Goal: Browse casually

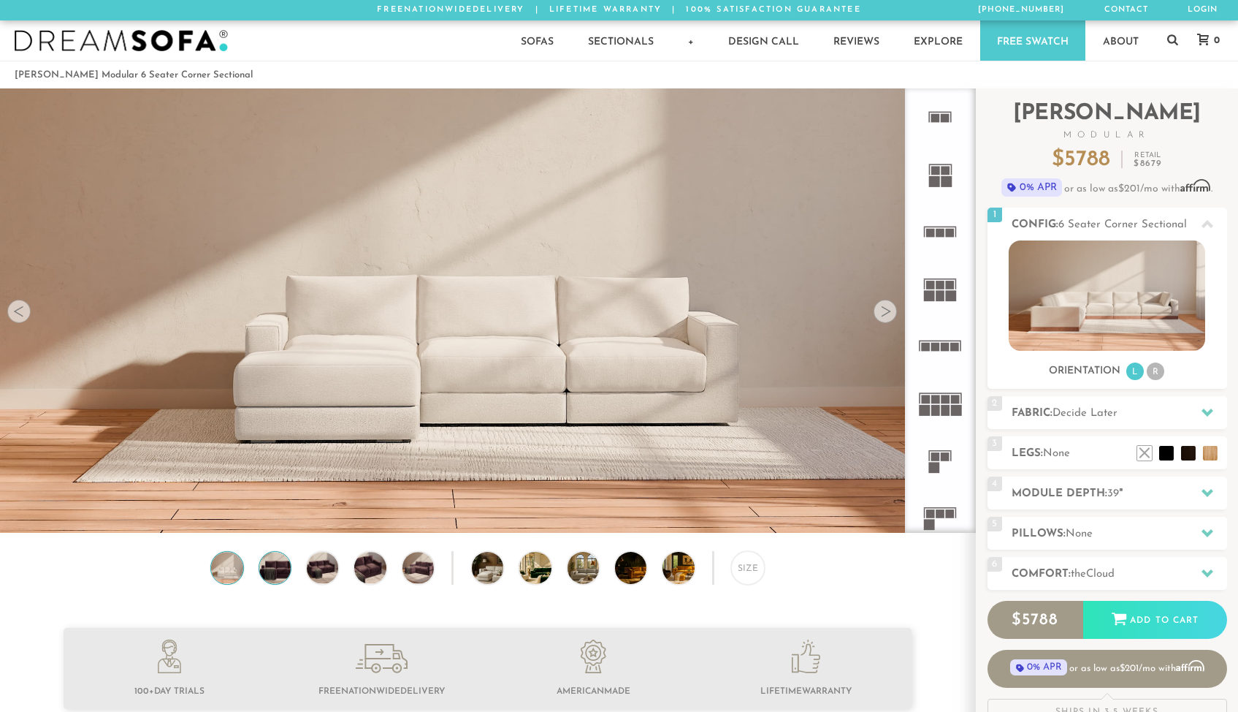
click at [276, 581] on img at bounding box center [275, 567] width 38 height 31
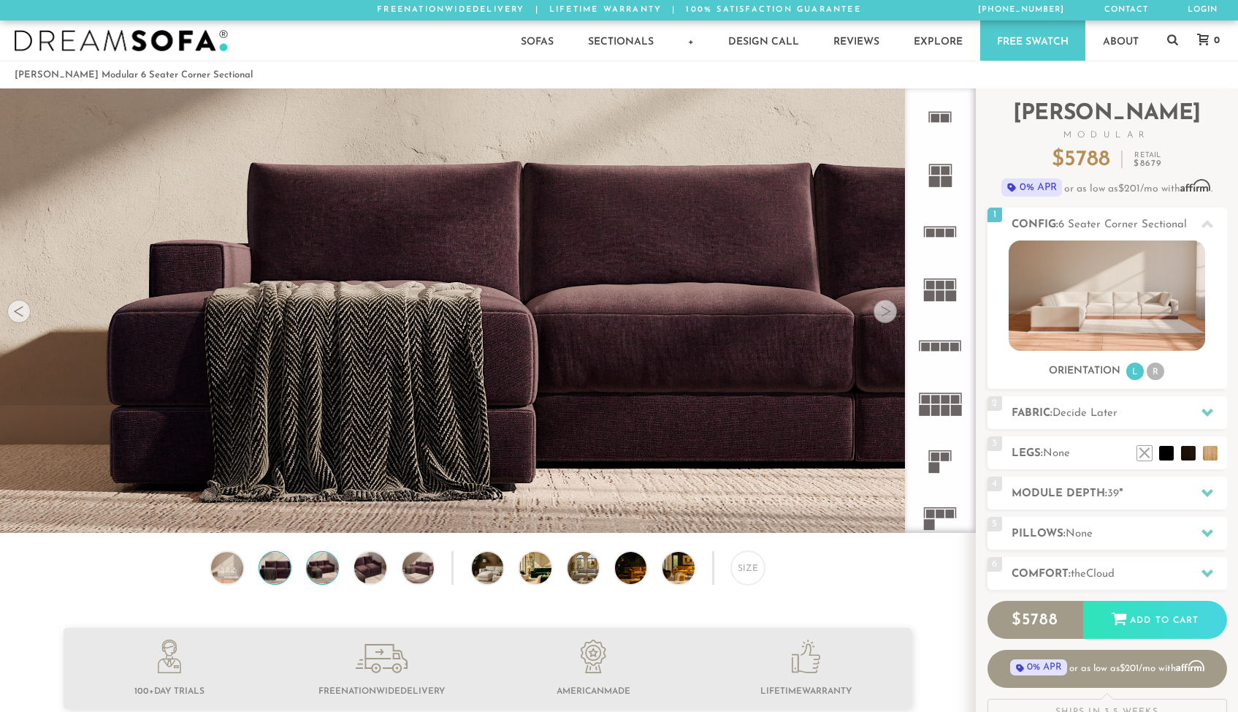
click at [331, 566] on img at bounding box center [323, 567] width 38 height 31
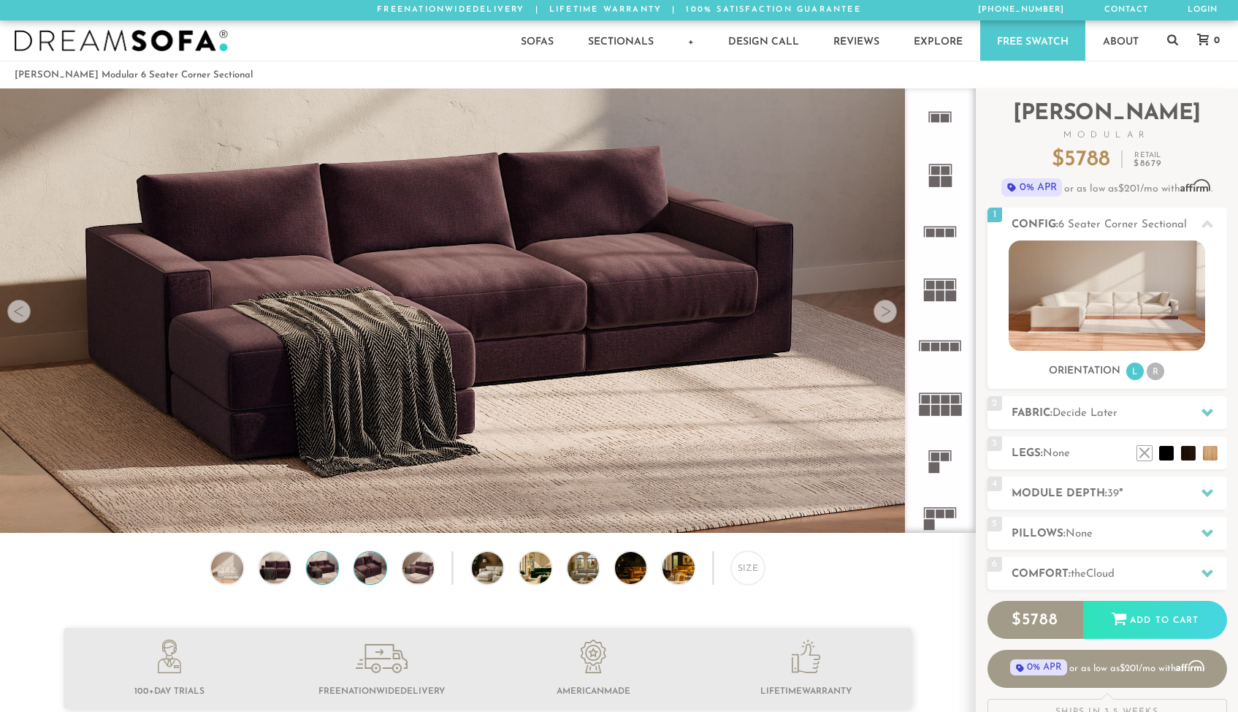
click at [369, 573] on img at bounding box center [370, 567] width 38 height 31
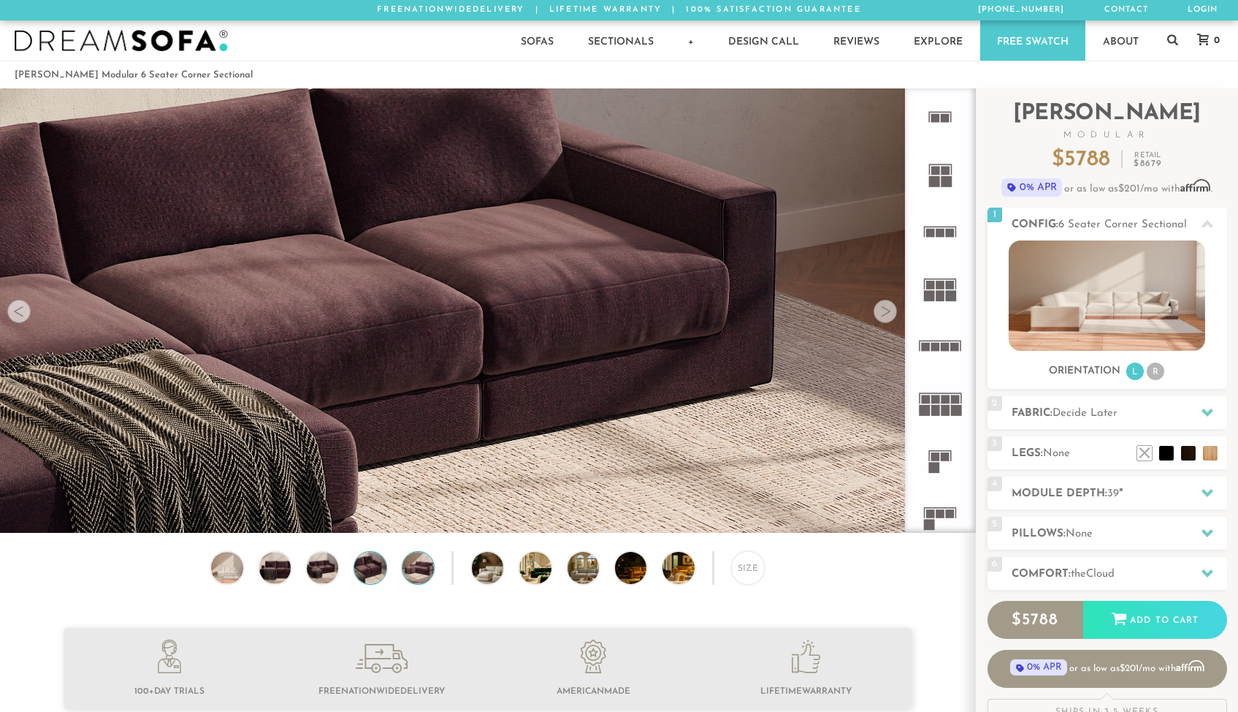
click at [418, 578] on img at bounding box center [418, 567] width 38 height 31
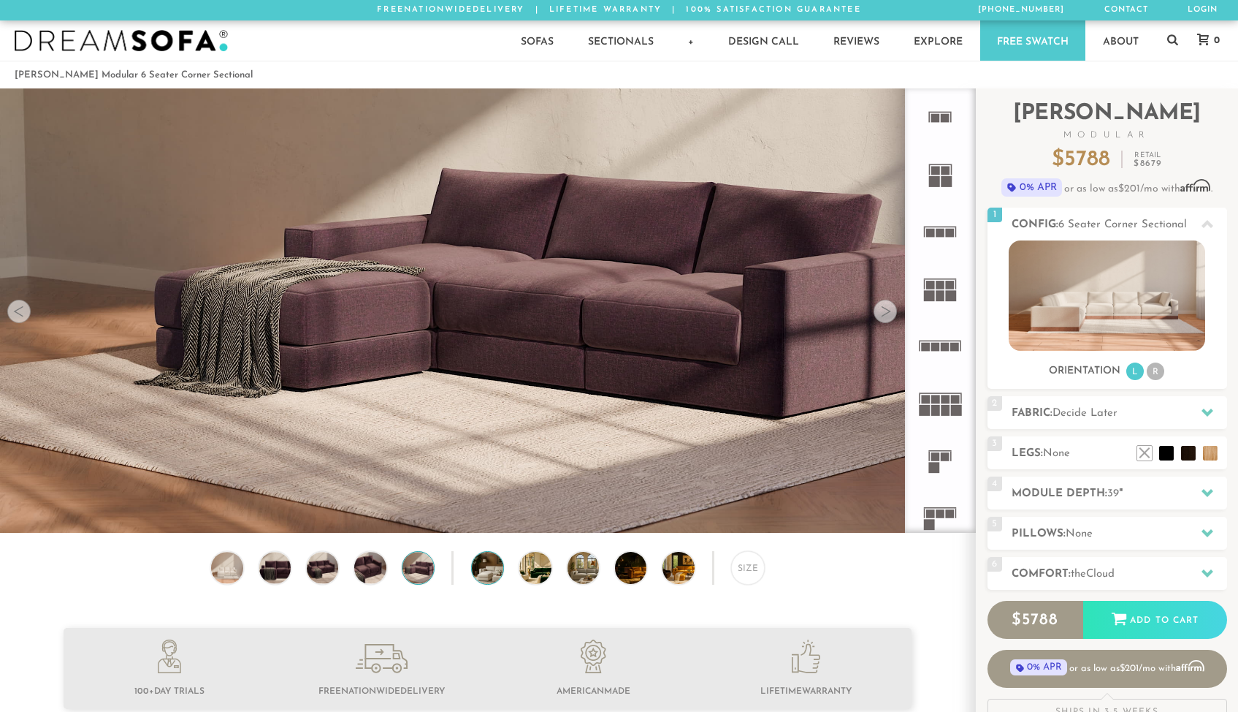
click at [485, 577] on img at bounding box center [500, 567] width 56 height 31
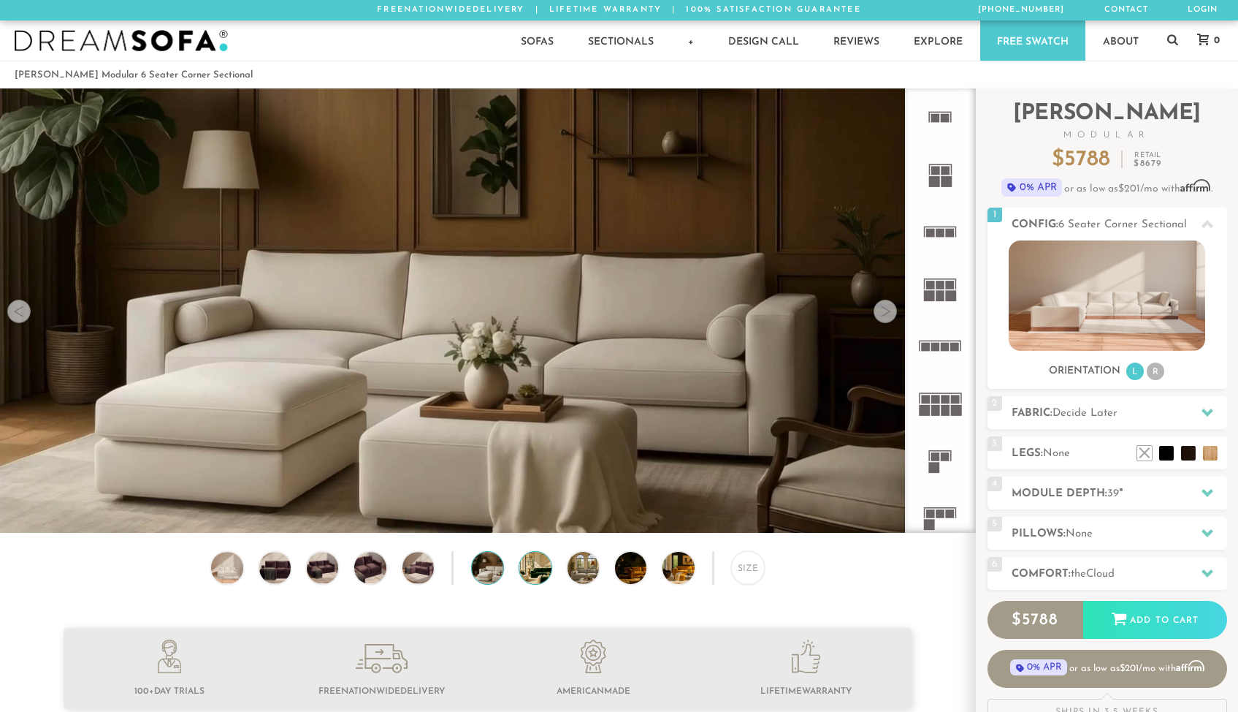
click at [537, 580] on img at bounding box center [547, 567] width 56 height 31
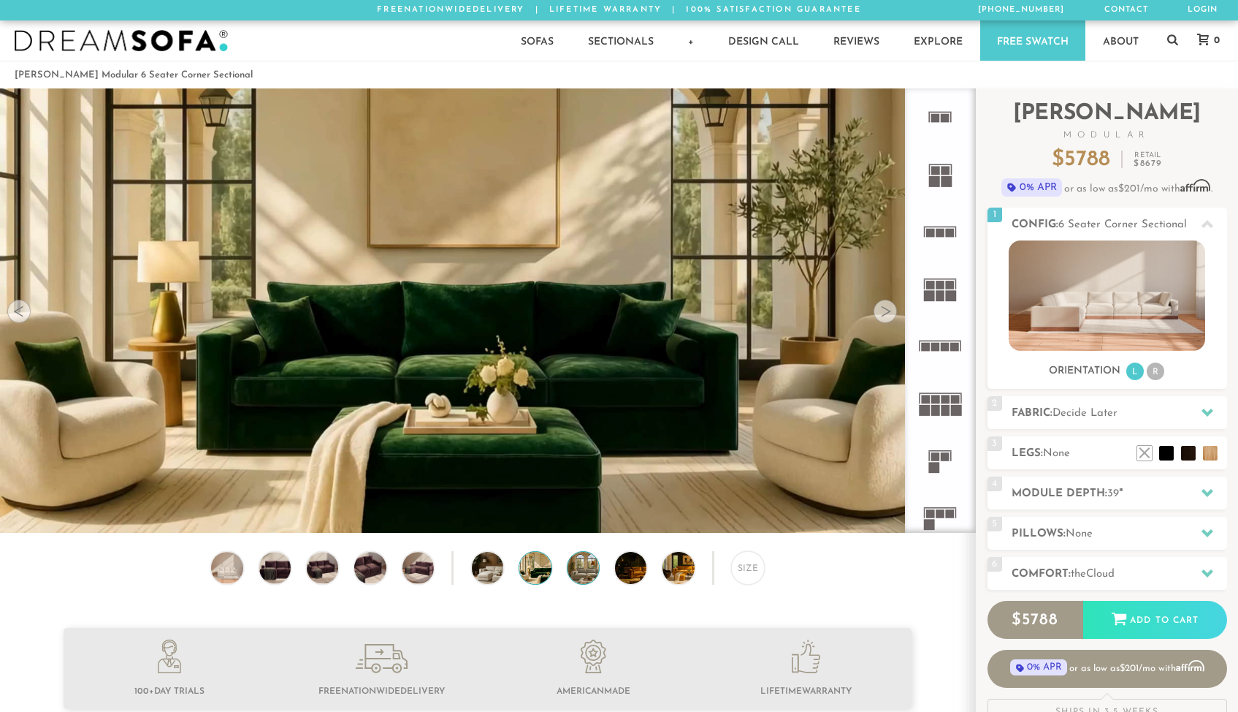
click at [571, 579] on img at bounding box center [596, 567] width 56 height 31
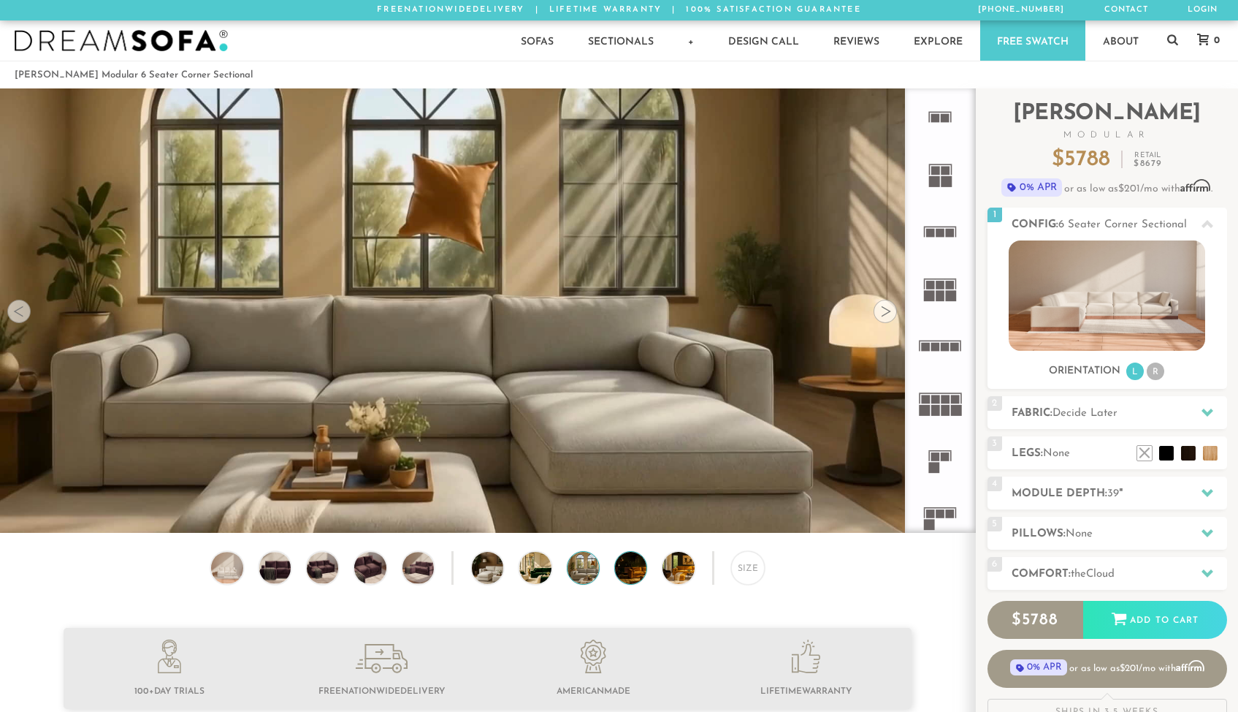
click at [628, 572] on img at bounding box center [643, 567] width 56 height 31
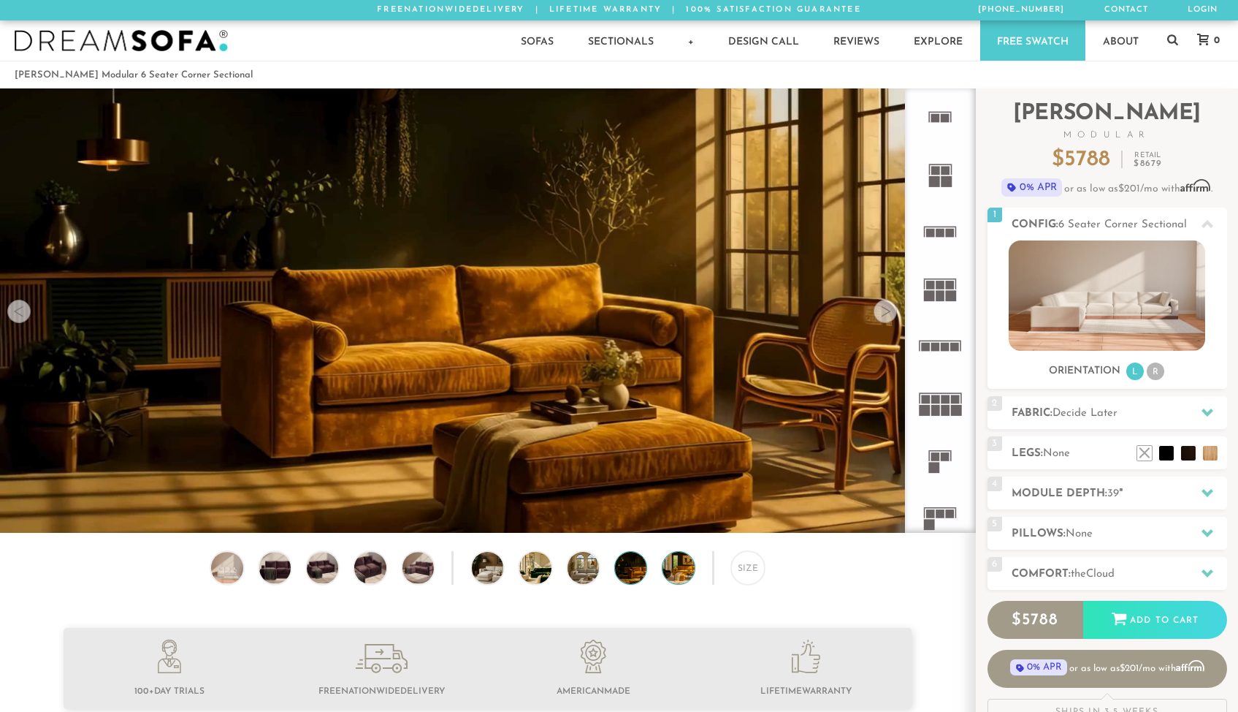
click at [673, 574] on img at bounding box center [691, 567] width 56 height 31
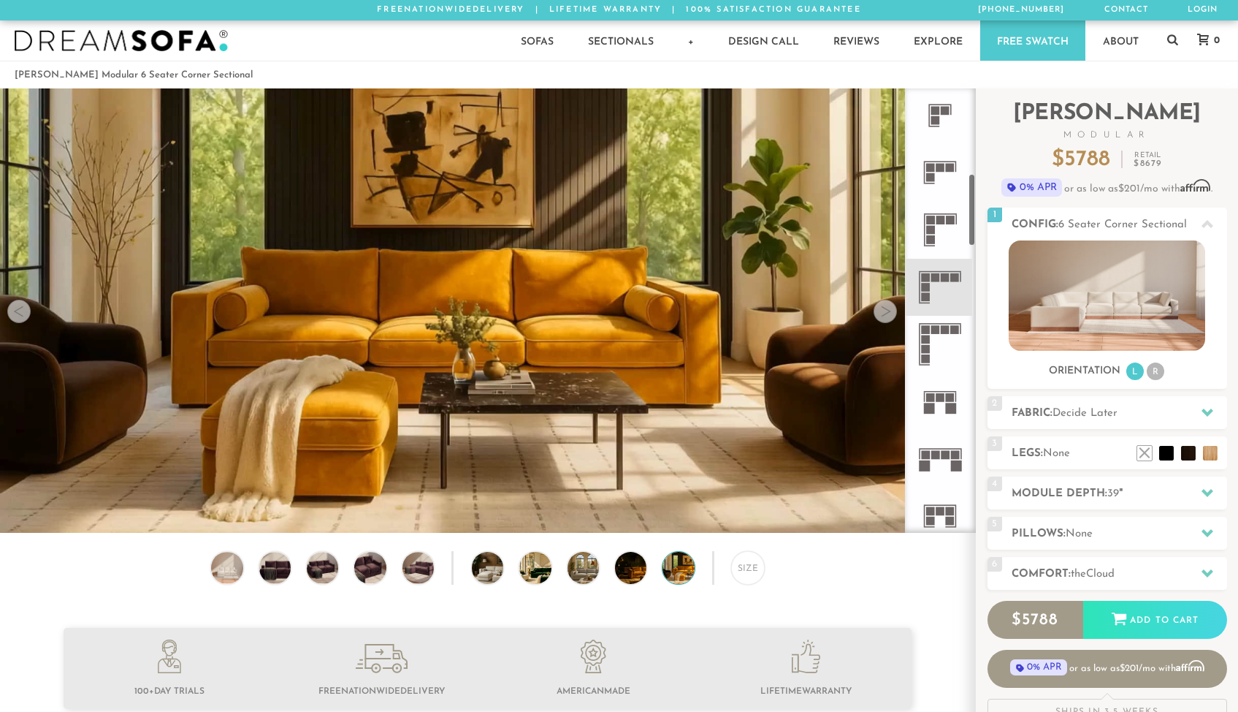
scroll to position [519, 0]
click at [942, 279] on icon at bounding box center [940, 284] width 57 height 57
click at [936, 275] on rect at bounding box center [936, 274] width 9 height 9
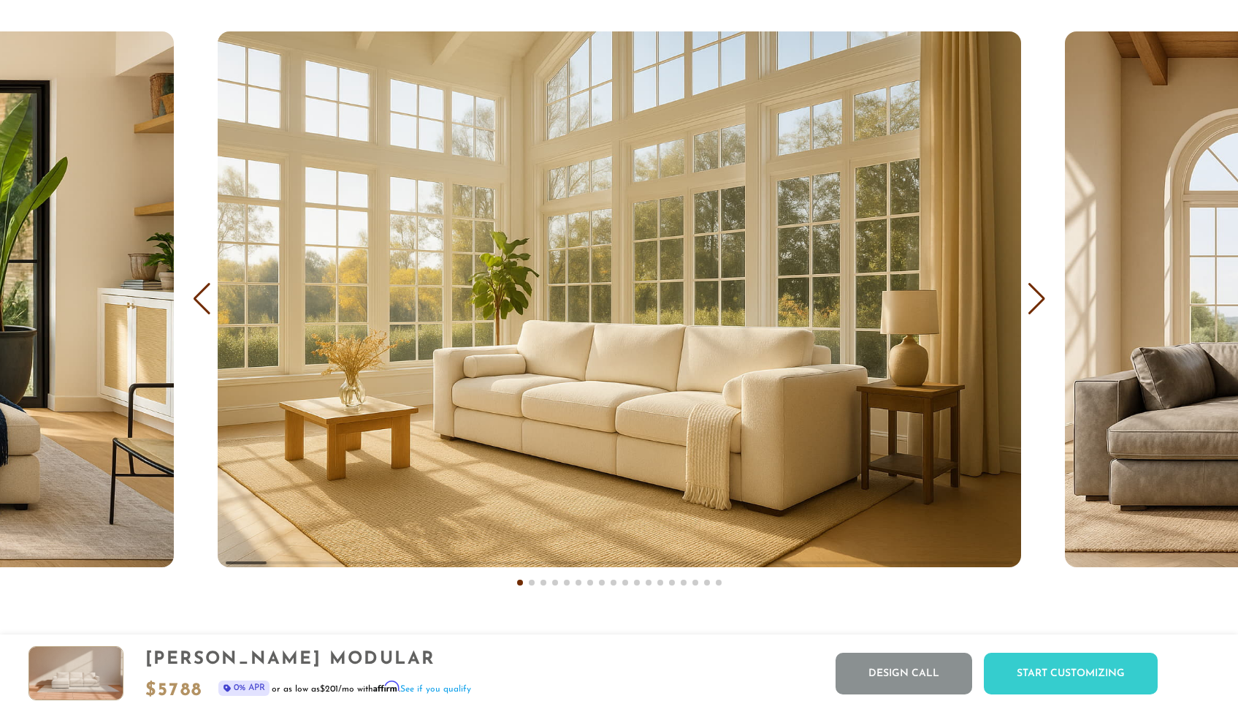
scroll to position [16729, 1228]
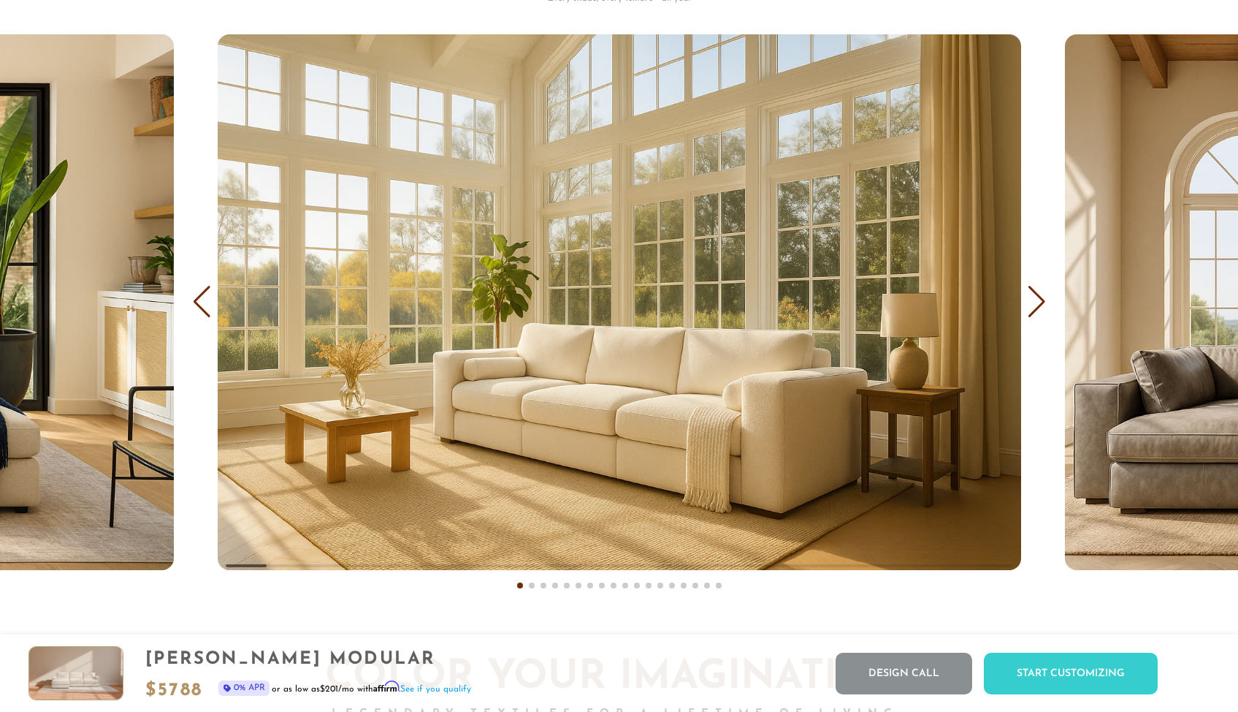
click at [1033, 311] on div "Next slide" at bounding box center [1037, 302] width 20 height 32
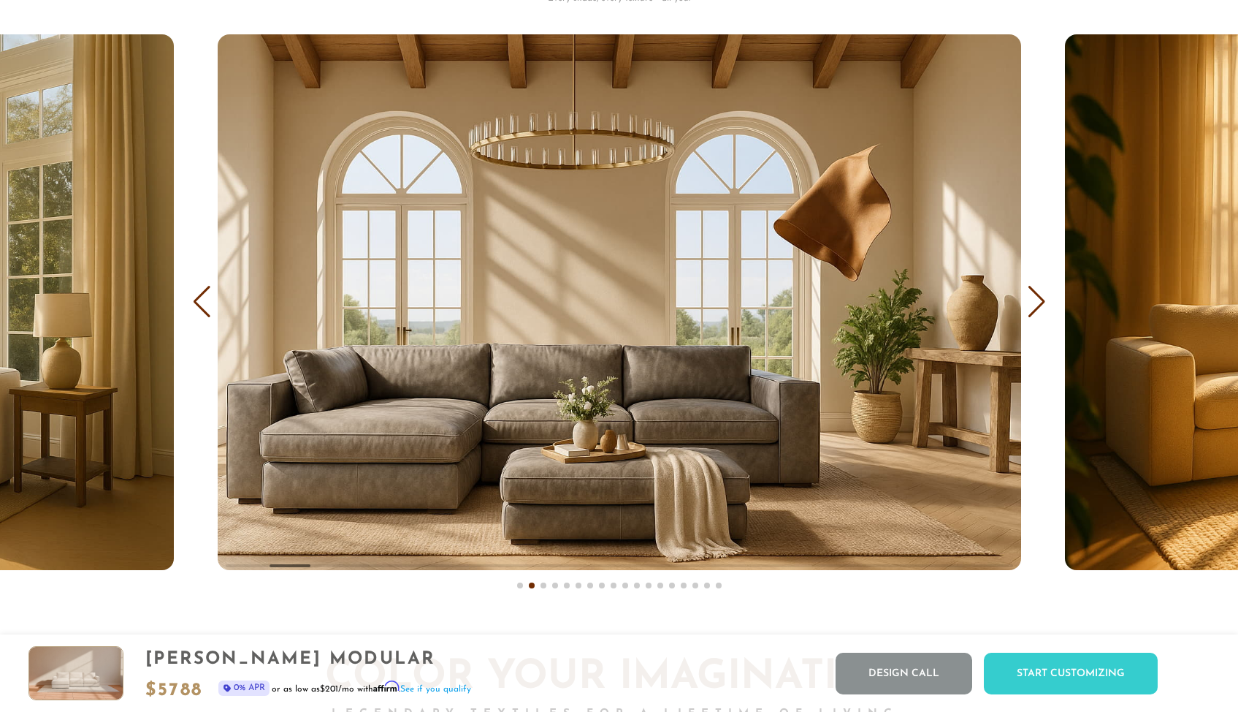
click at [1033, 311] on div "Next slide" at bounding box center [1037, 302] width 20 height 32
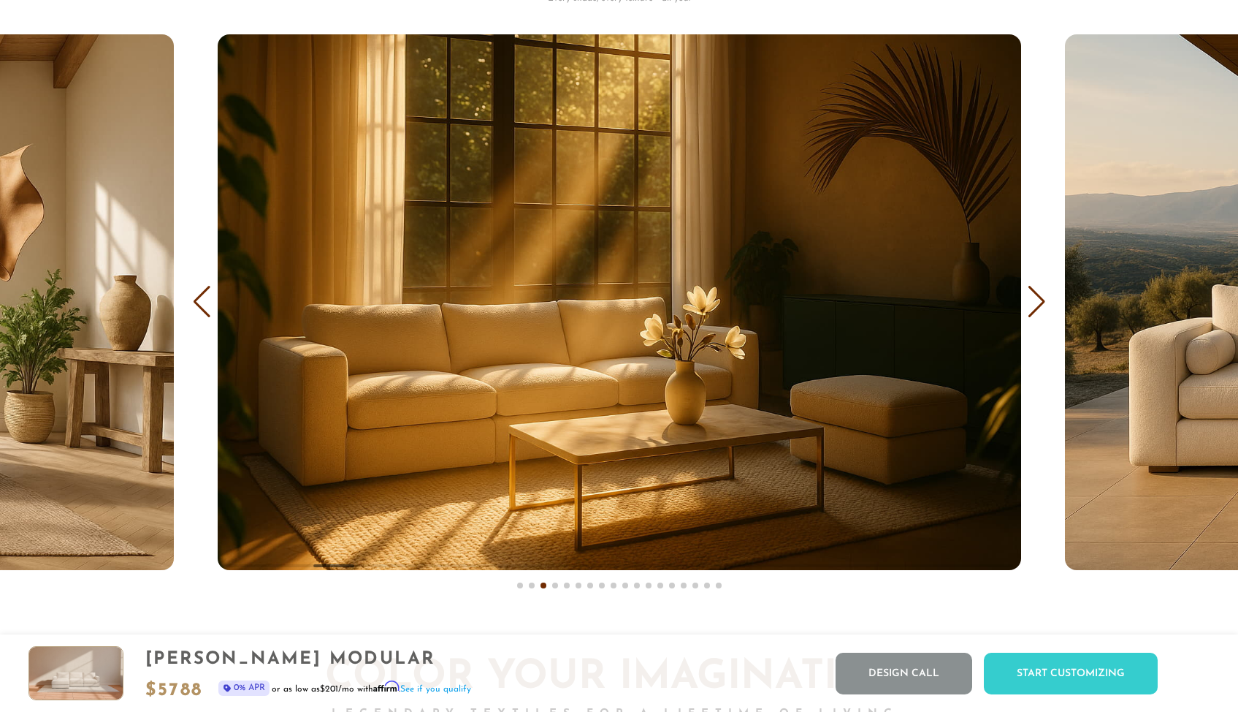
click at [1033, 311] on div "Next slide" at bounding box center [1037, 302] width 20 height 32
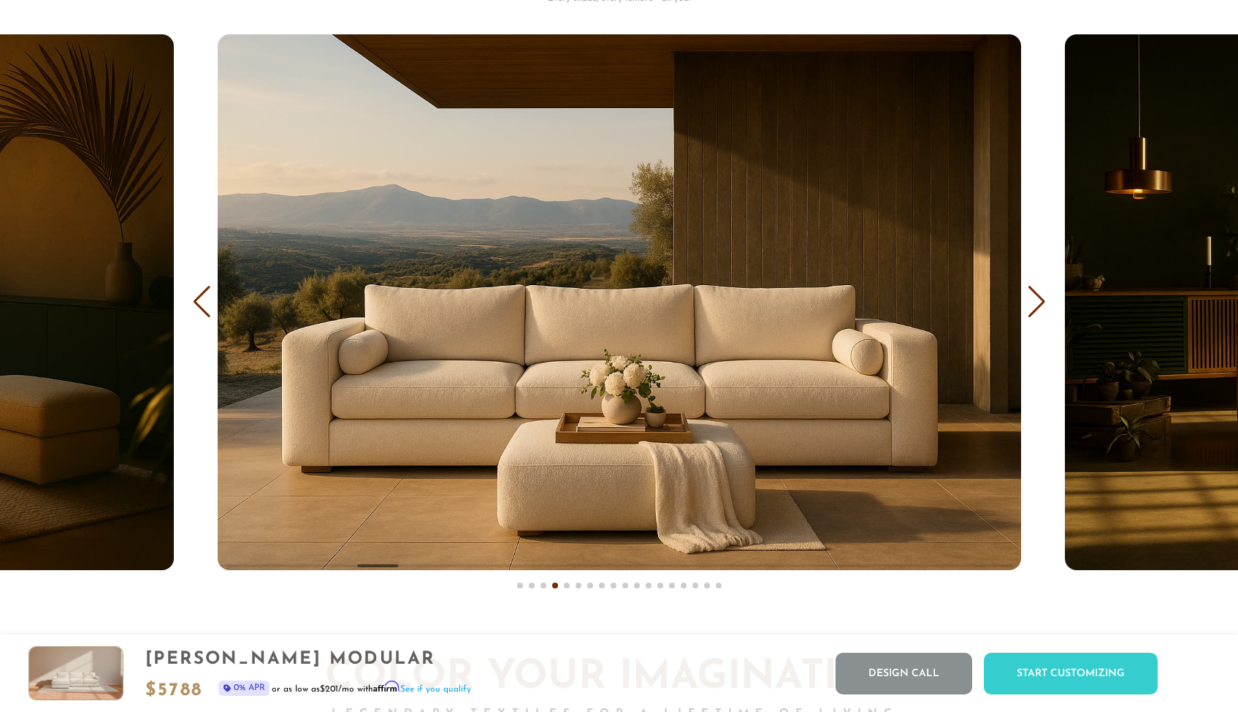
click at [1033, 311] on div "Next slide" at bounding box center [1037, 302] width 20 height 32
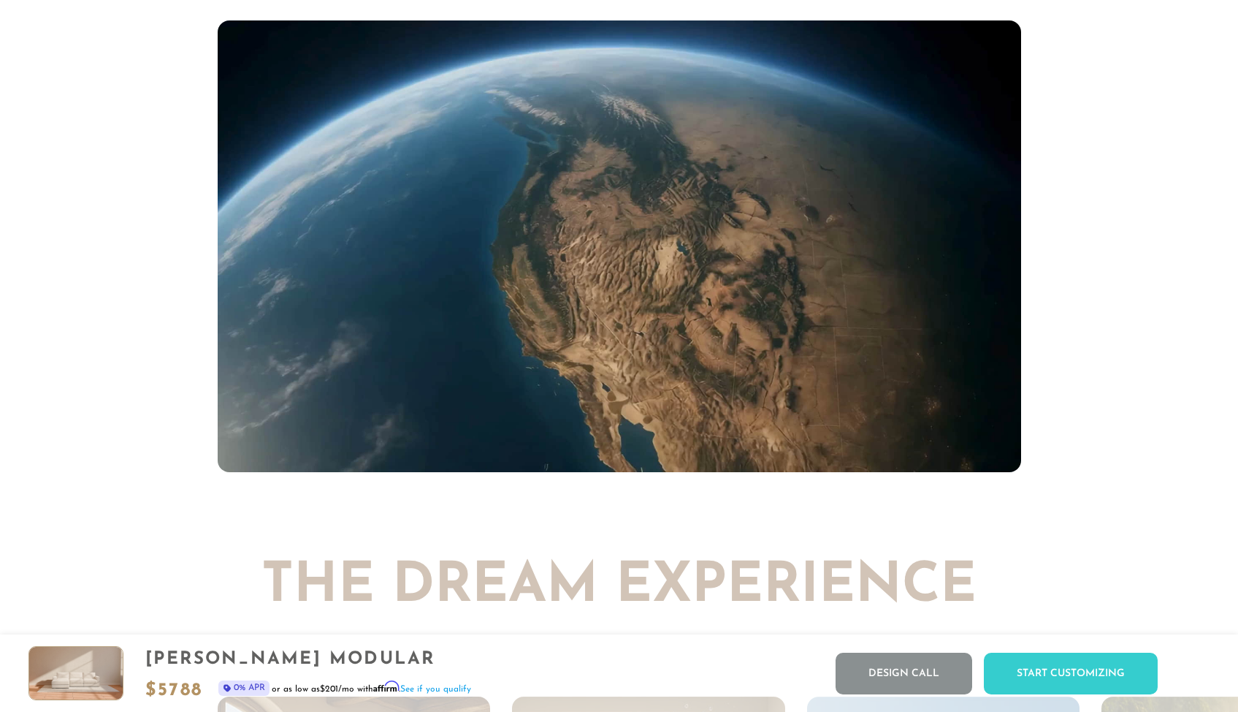
scroll to position [14162, 0]
